Goal: Task Accomplishment & Management: Manage account settings

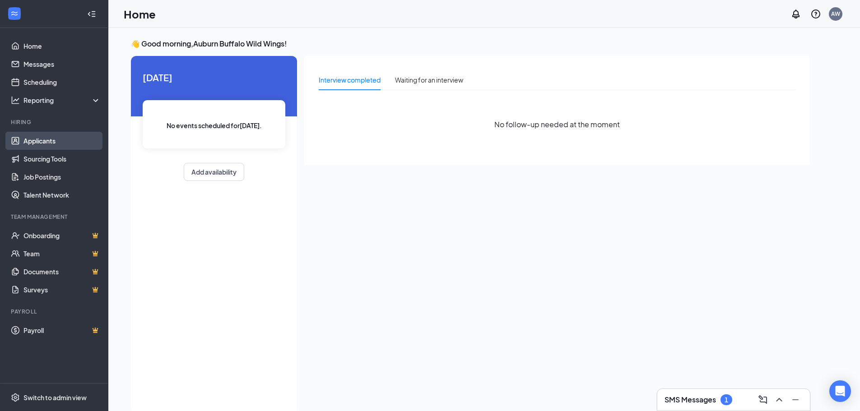
click at [47, 144] on link "Applicants" at bounding box center [61, 141] width 77 height 18
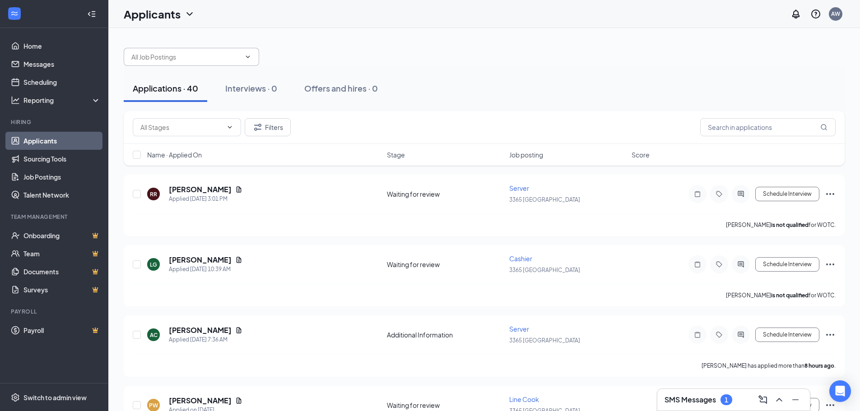
click at [246, 54] on icon "ChevronDown" at bounding box center [247, 56] width 7 height 7
click at [246, 57] on icon "ChevronDown" at bounding box center [247, 56] width 7 height 7
click at [247, 55] on icon "ChevronDown" at bounding box center [247, 56] width 7 height 7
type input "server"
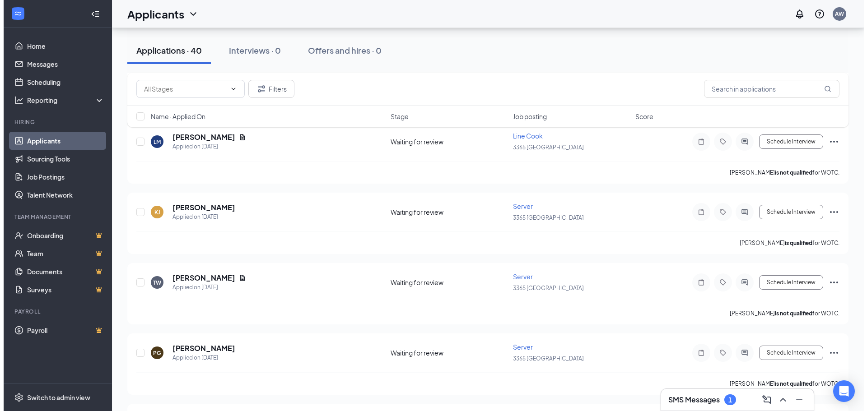
scroll to position [1083, 0]
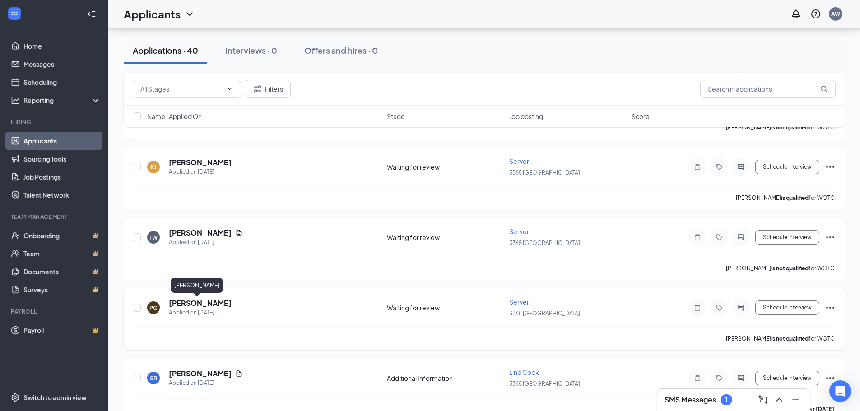
click at [205, 303] on h5 "[PERSON_NAME]" at bounding box center [200, 303] width 63 height 10
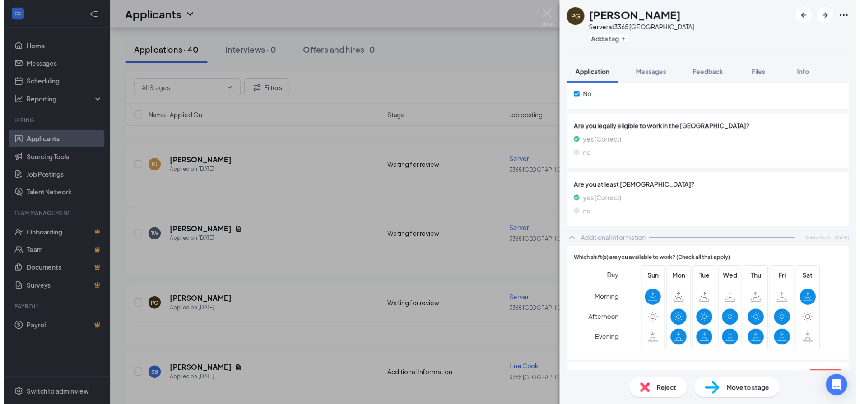
scroll to position [271, 0]
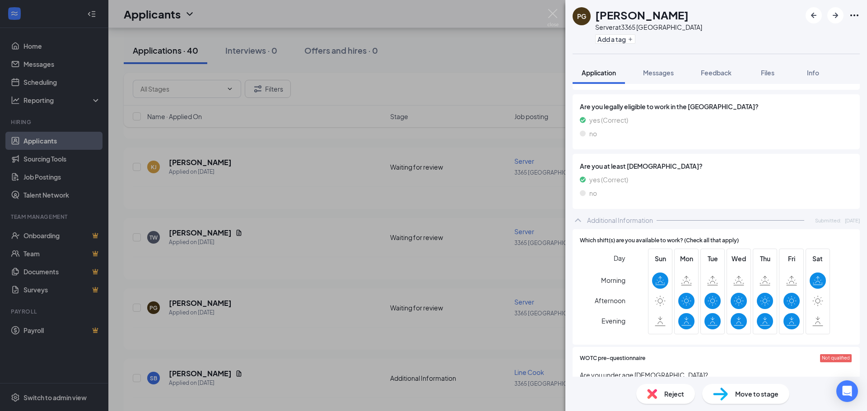
click at [379, 325] on div "PG [PERSON_NAME] Server at 3365 Auburn Add a tag Application Messages Feedback …" at bounding box center [433, 205] width 867 height 411
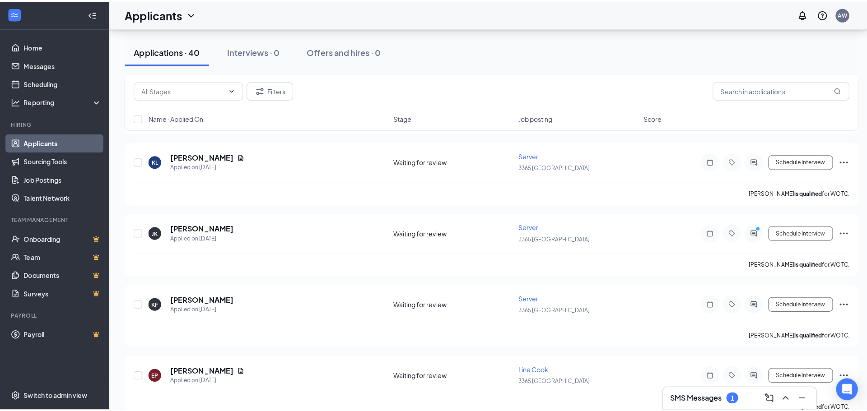
scroll to position [271, 0]
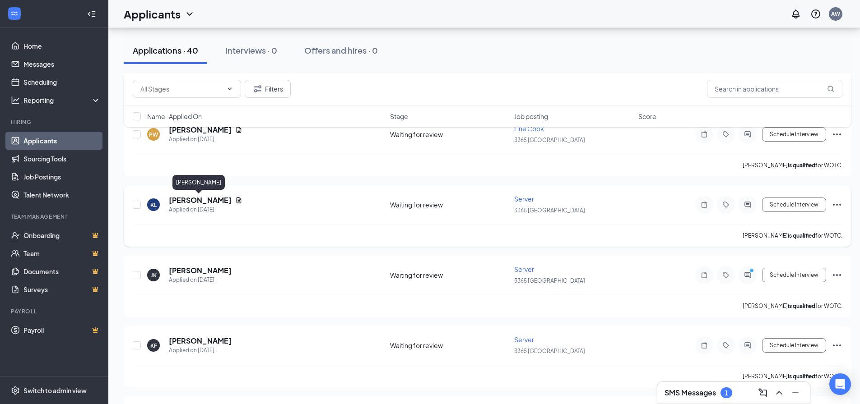
click at [199, 200] on h5 "[PERSON_NAME]" at bounding box center [200, 200] width 63 height 10
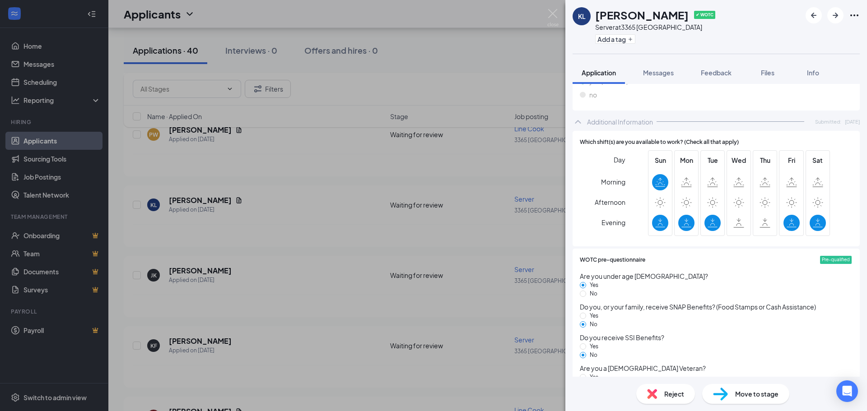
scroll to position [288, 0]
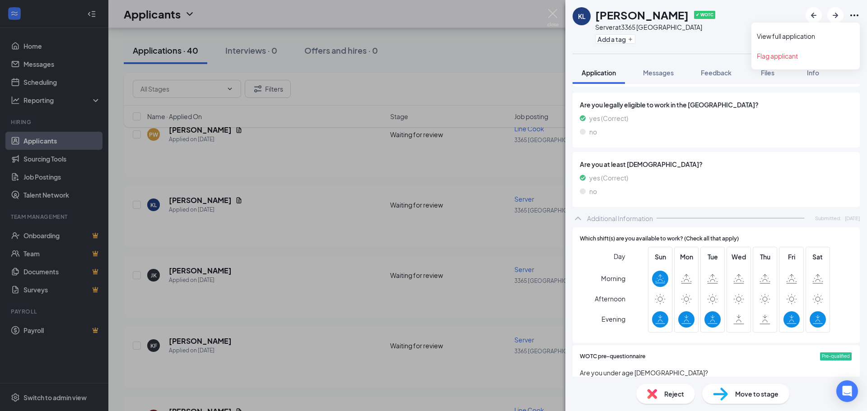
click at [858, 14] on icon "Ellipses" at bounding box center [854, 15] width 11 height 11
click at [804, 37] on link "View full application" at bounding box center [806, 36] width 98 height 9
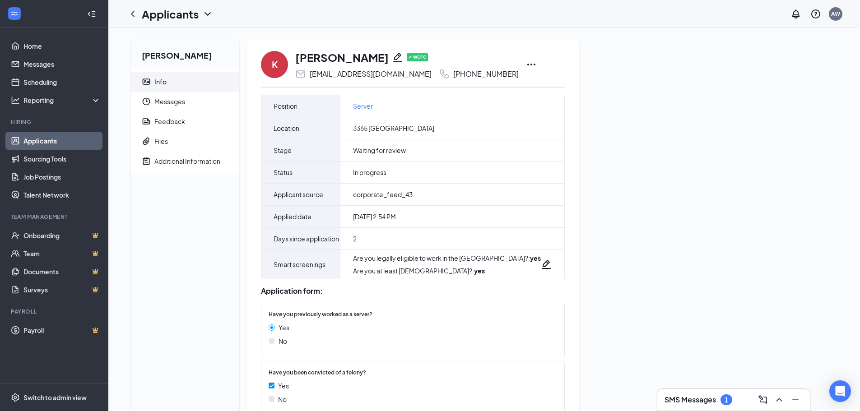
click at [526, 63] on icon "Ellipses" at bounding box center [531, 64] width 11 height 11
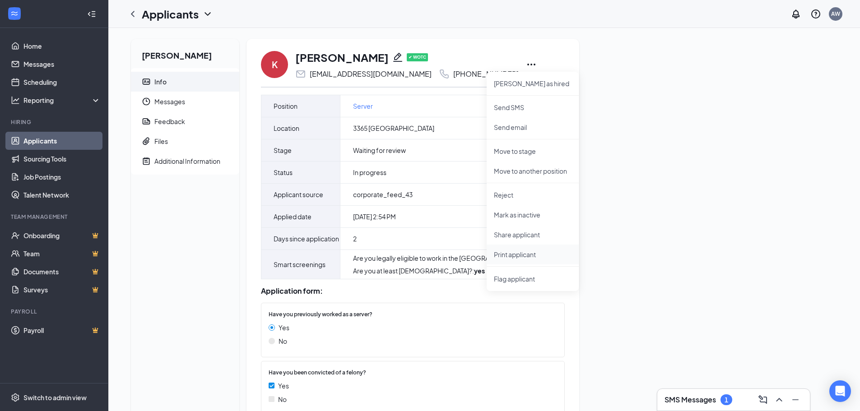
click at [517, 255] on p "Print applicant" at bounding box center [533, 254] width 78 height 9
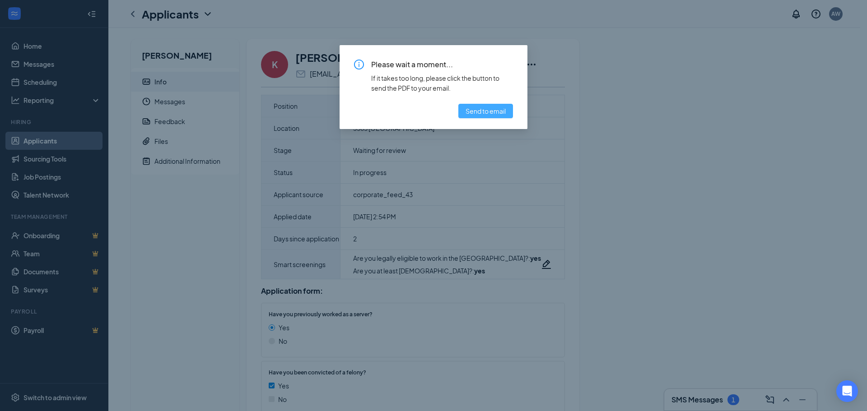
click at [488, 113] on span "Send to email" at bounding box center [485, 111] width 40 height 10
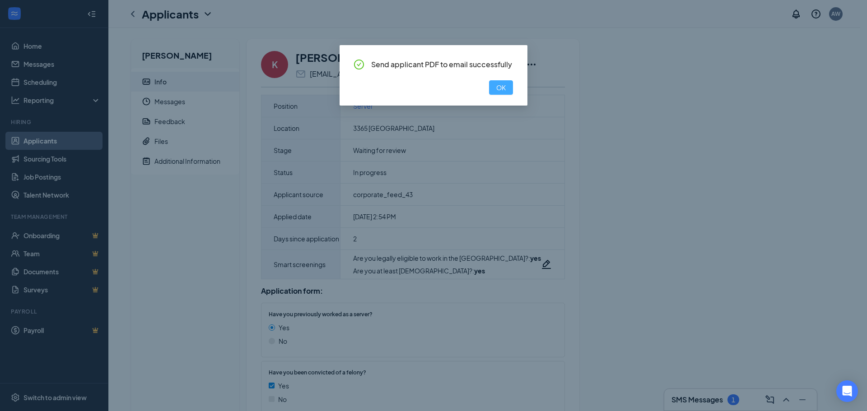
click at [502, 89] on span "OK" at bounding box center [500, 88] width 9 height 10
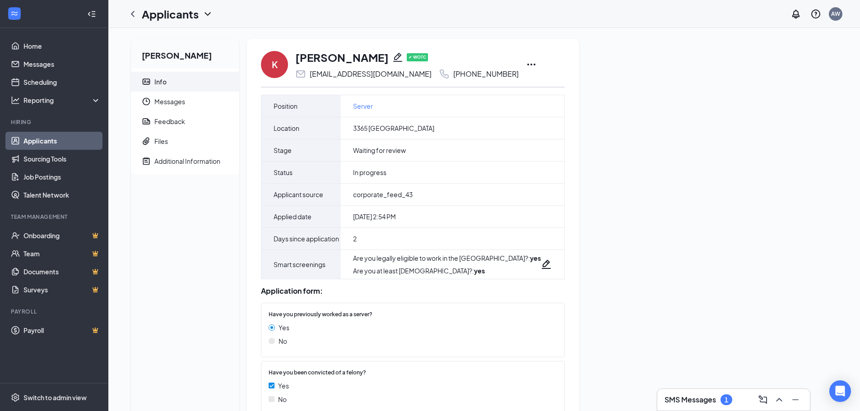
click at [527, 64] on icon "Ellipses" at bounding box center [531, 65] width 8 height 2
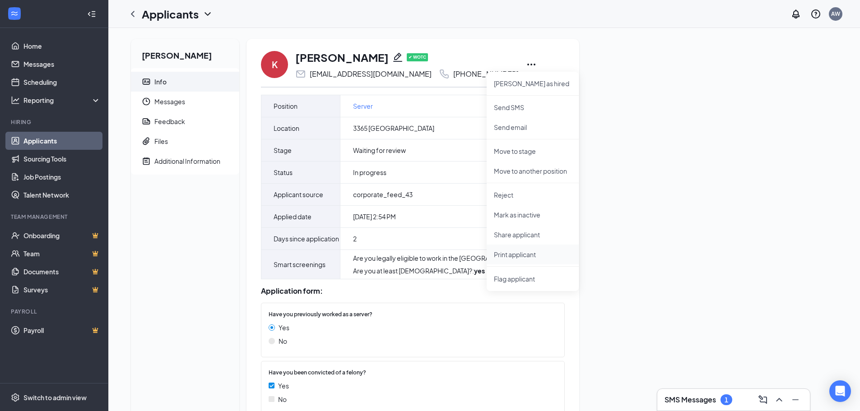
click at [515, 255] on p "Print applicant" at bounding box center [533, 254] width 78 height 9
